Goal: Browse casually

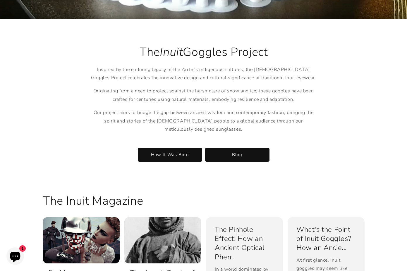
scroll to position [1025, 0]
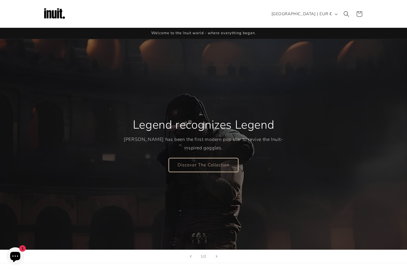
click at [198, 166] on link "Discover The Collection" at bounding box center [203, 165] width 69 height 14
